Goal: Information Seeking & Learning: Learn about a topic

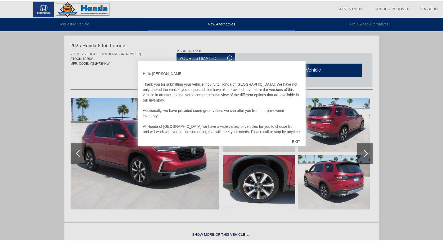
scroll to position [218, 0]
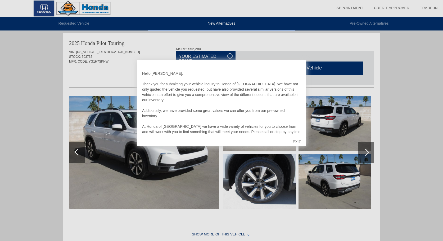
click at [297, 141] on div "EXIT" at bounding box center [296, 142] width 19 height 16
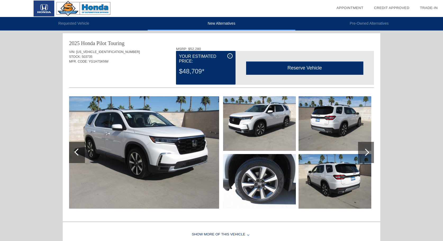
scroll to position [244, 0]
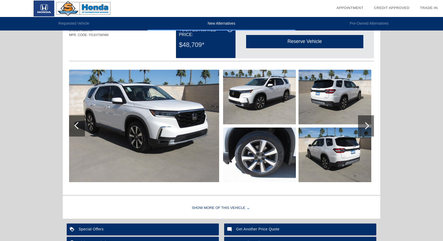
click at [366, 126] on div at bounding box center [365, 125] width 7 height 7
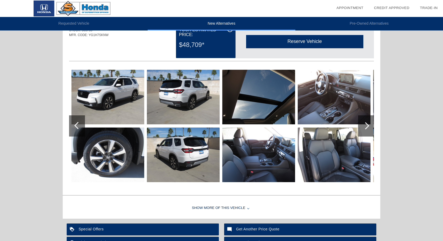
click at [335, 101] on img at bounding box center [334, 97] width 73 height 55
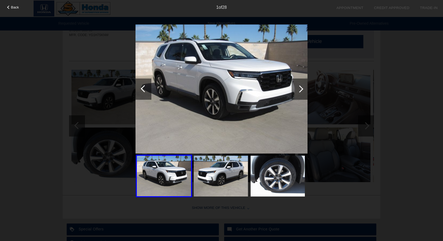
click at [289, 171] on img at bounding box center [278, 175] width 54 height 41
click at [301, 88] on div at bounding box center [299, 88] width 7 height 7
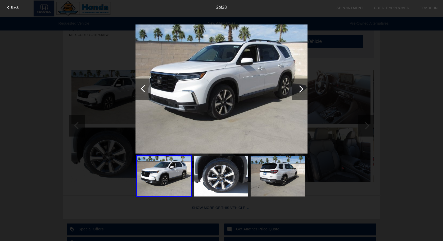
click at [301, 88] on div at bounding box center [299, 88] width 7 height 7
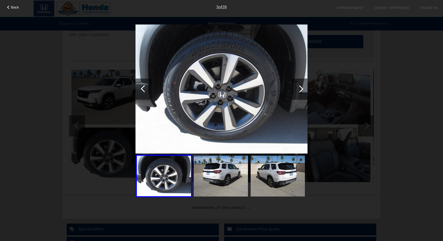
click at [302, 88] on div at bounding box center [299, 88] width 7 height 7
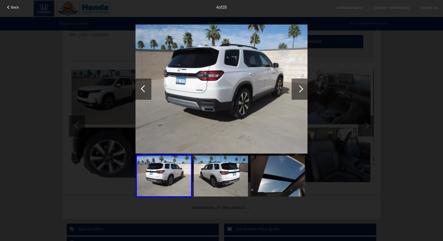
click at [302, 88] on div at bounding box center [299, 88] width 7 height 7
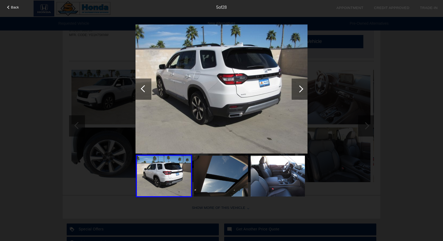
click at [302, 88] on div at bounding box center [299, 88] width 7 height 7
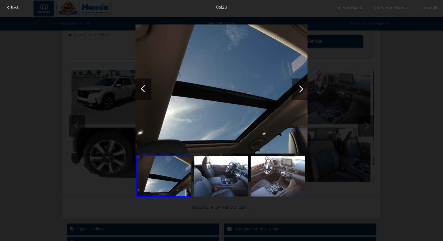
click at [302, 88] on div at bounding box center [299, 88] width 7 height 7
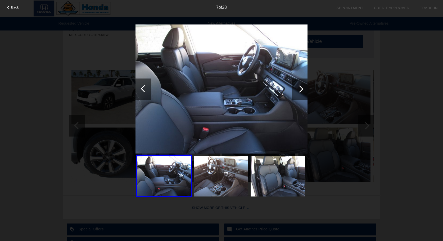
click at [14, 7] on span "Back" at bounding box center [15, 7] width 8 height 4
